Goal: Task Accomplishment & Management: Use online tool/utility

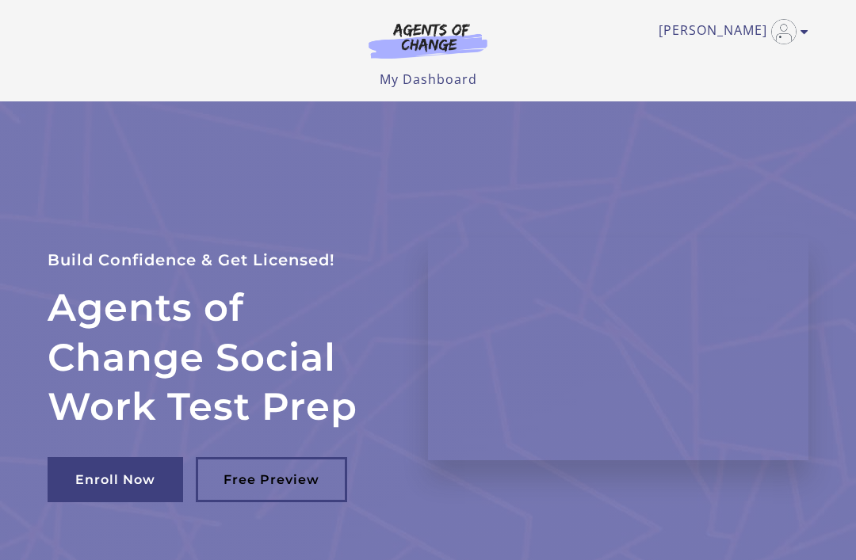
click at [715, 32] on link "[PERSON_NAME]" at bounding box center [729, 31] width 142 height 25
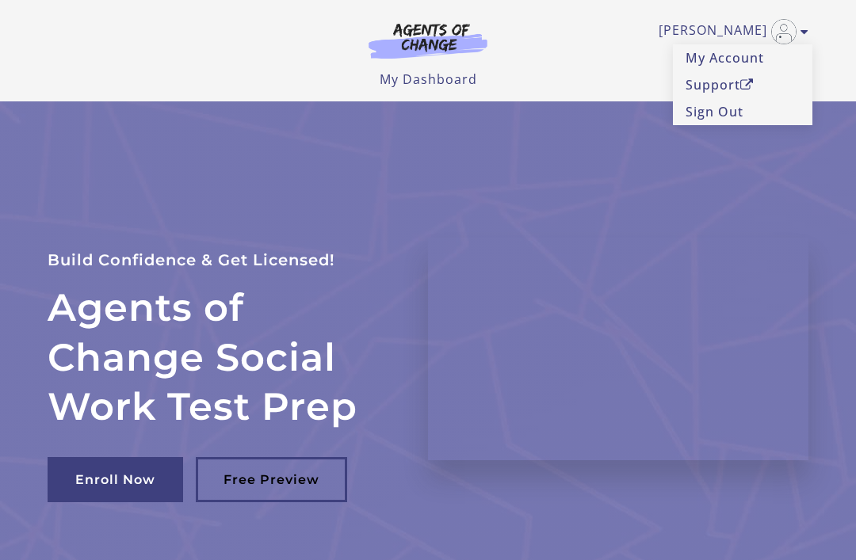
click at [768, 19] on link "[PERSON_NAME]" at bounding box center [729, 31] width 142 height 25
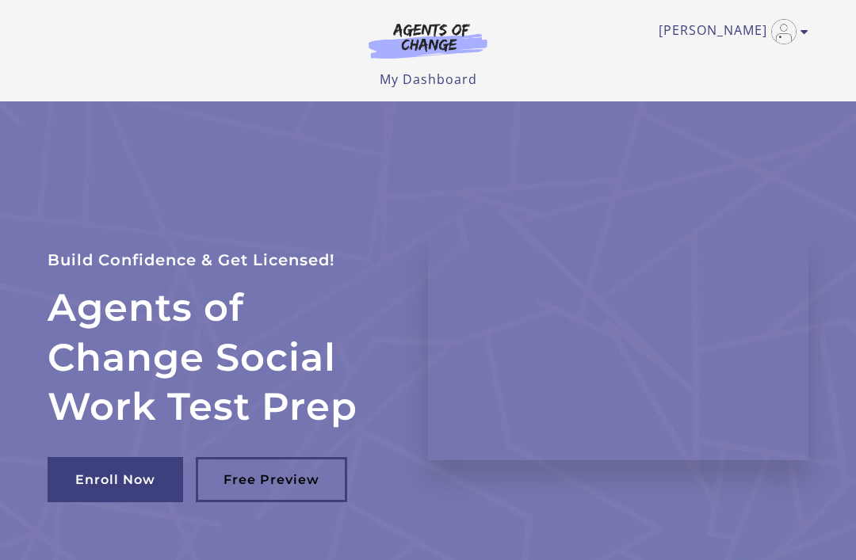
click at [453, 76] on link "My Dashboard" at bounding box center [427, 79] width 97 height 17
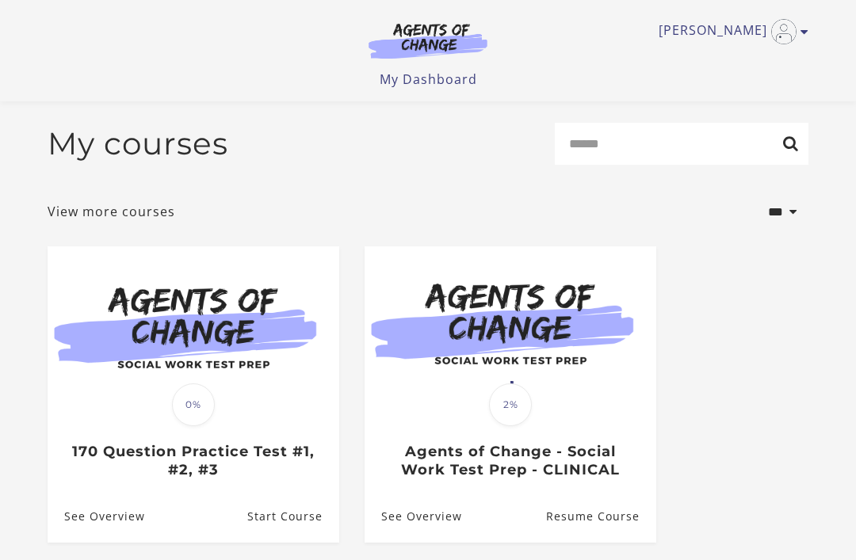
scroll to position [101, 0]
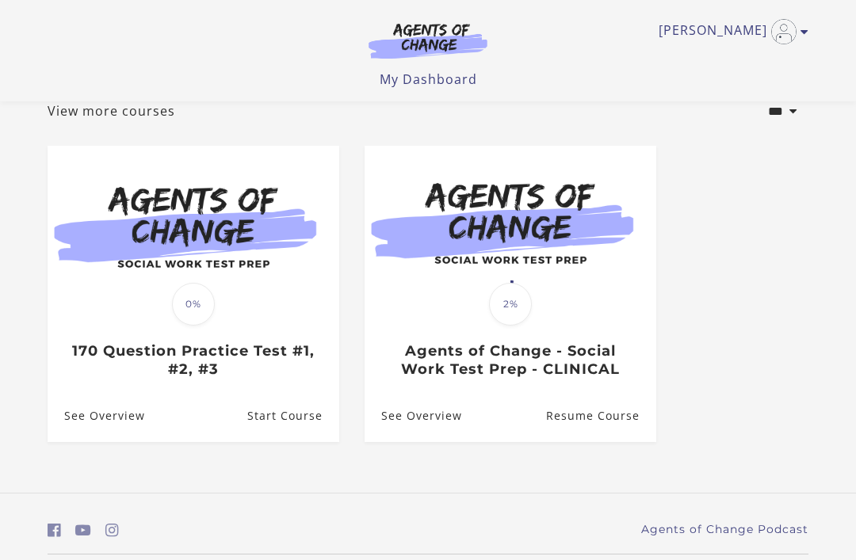
click at [266, 371] on h3 "170 Question Practice Test #1, #2, #3" at bounding box center [192, 360] width 257 height 36
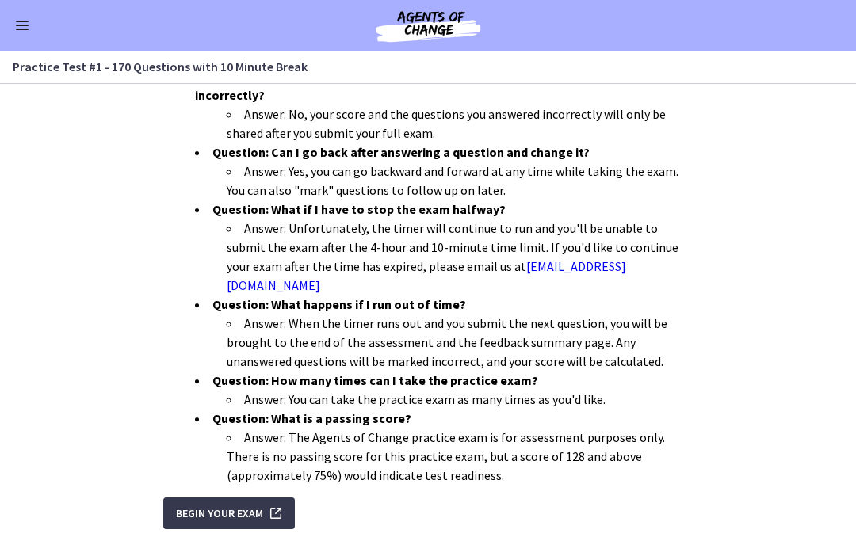
scroll to position [514, 0]
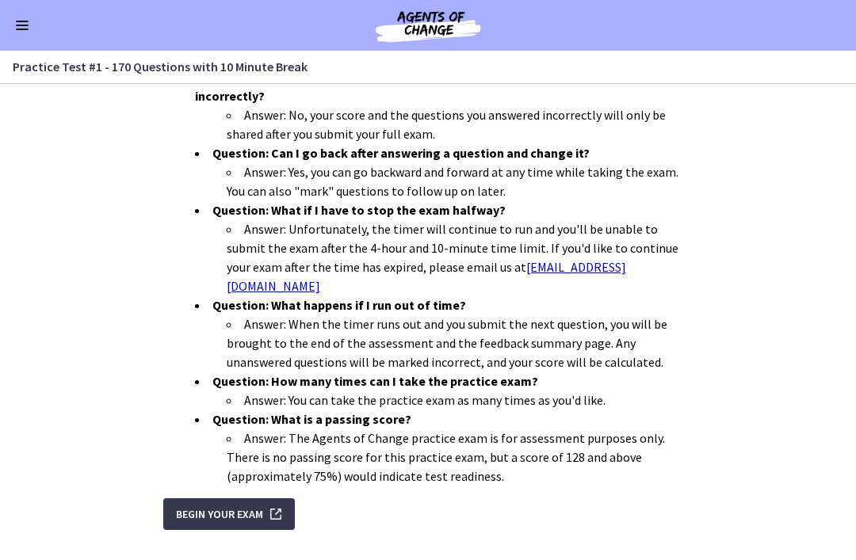
click at [224, 505] on span "Begin Your Exam" at bounding box center [219, 514] width 87 height 19
